Goal: Navigation & Orientation: Go to known website

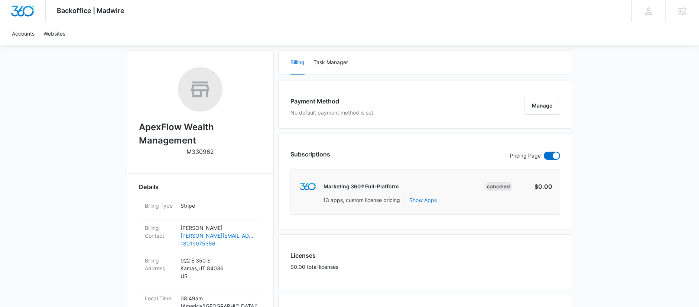
scroll to position [19, 0]
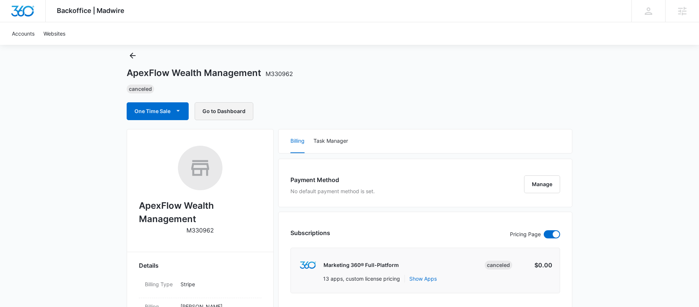
click at [235, 113] on button "Go to Dashboard" at bounding box center [224, 111] width 59 height 18
